Goal: Task Accomplishment & Management: Complete application form

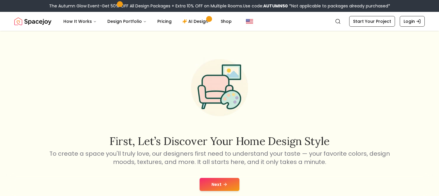
click at [212, 186] on button "Next" at bounding box center [219, 184] width 40 height 13
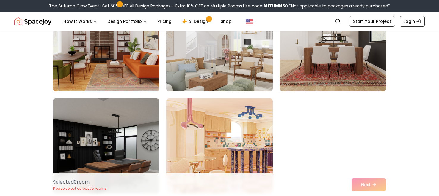
scroll to position [603, 0]
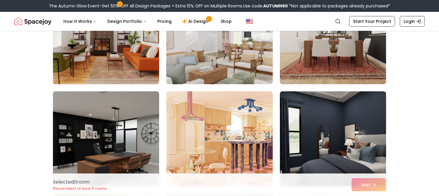
click at [357, 15] on nav "Spacejoy Search How It Works Design Portfolio Pricing AI Design Shop Search Sta…" at bounding box center [219, 21] width 410 height 19
click at [356, 13] on nav "Spacejoy Search How It Works Design Portfolio Pricing AI Design Shop Search Sta…" at bounding box center [219, 21] width 410 height 19
click at [367, 25] on link "Start Your Project" at bounding box center [372, 21] width 46 height 11
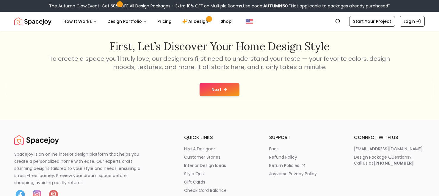
scroll to position [94, 0]
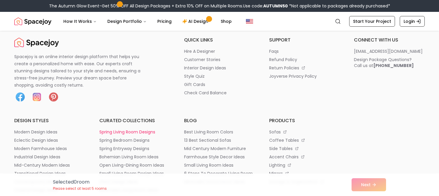
scroll to position [466, 0]
